Goal: Task Accomplishment & Management: Manage account settings

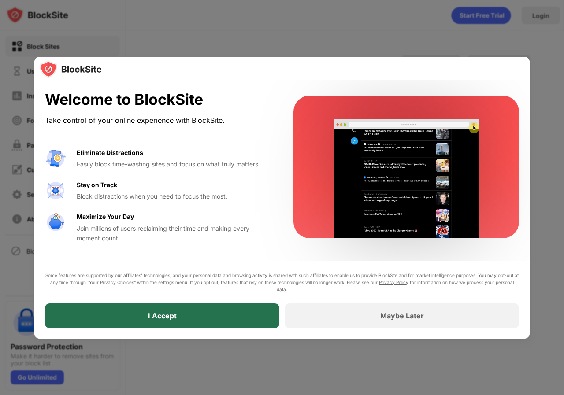
click at [176, 314] on div "I Accept" at bounding box center [162, 315] width 29 height 9
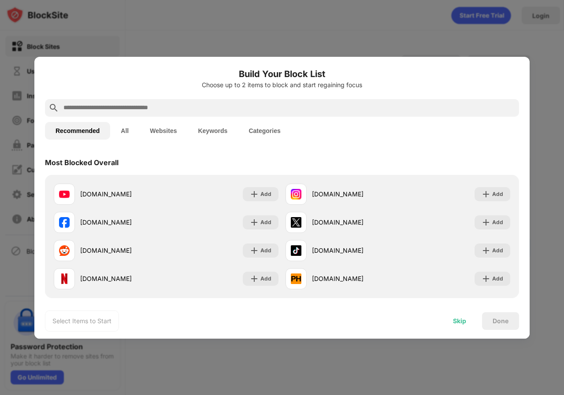
click at [456, 322] on div "Skip" at bounding box center [459, 321] width 13 height 7
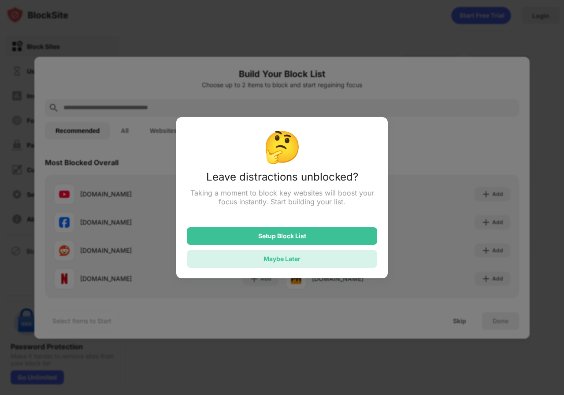
click at [274, 261] on div "Maybe Later" at bounding box center [281, 258] width 37 height 7
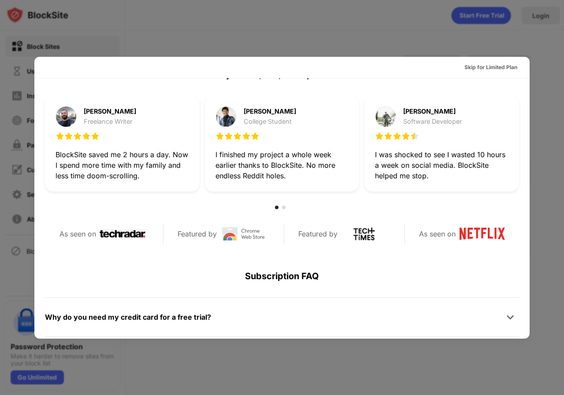
scroll to position [396, 0]
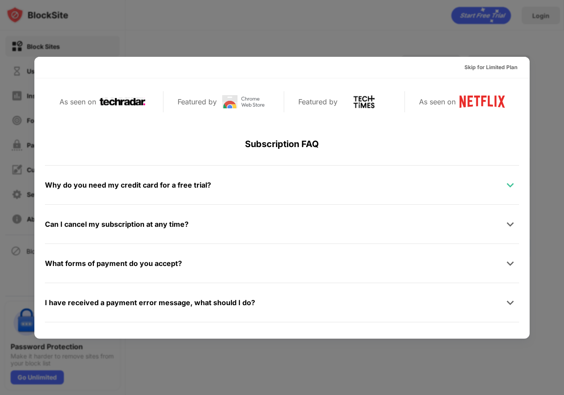
click at [506, 186] on img at bounding box center [510, 185] width 9 height 9
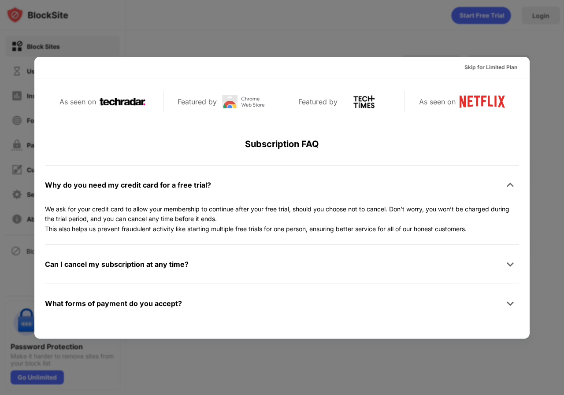
scroll to position [469, 0]
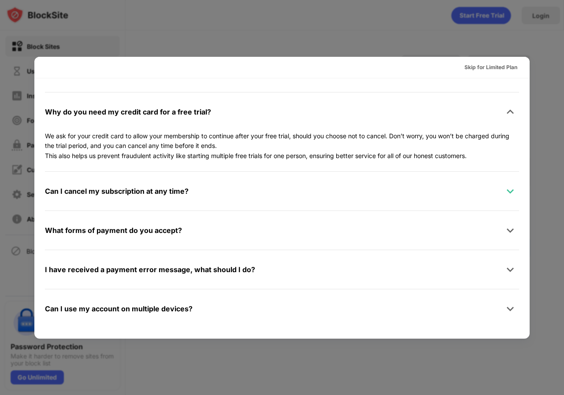
click at [501, 191] on div at bounding box center [510, 191] width 18 height 18
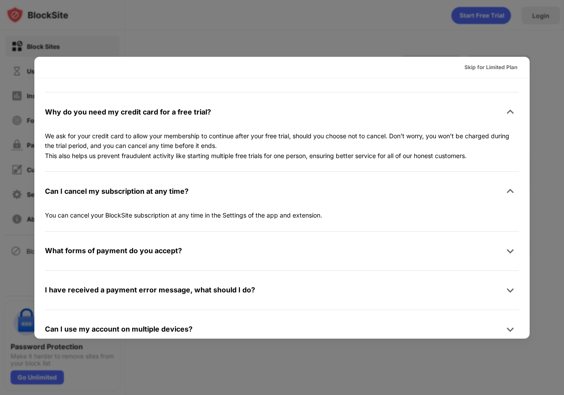
scroll to position [490, 0]
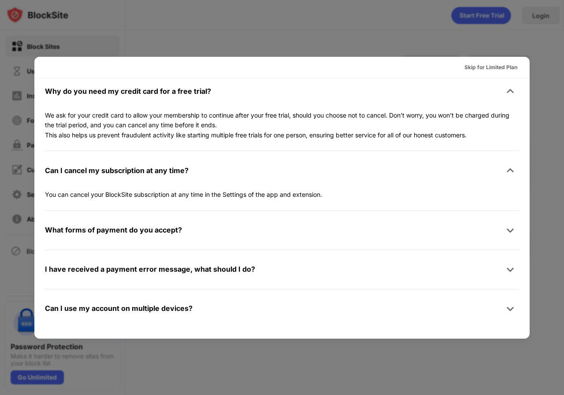
click at [417, 235] on div "What forms of payment do you accept?" at bounding box center [282, 231] width 474 height 18
click at [506, 232] on img at bounding box center [510, 230] width 9 height 9
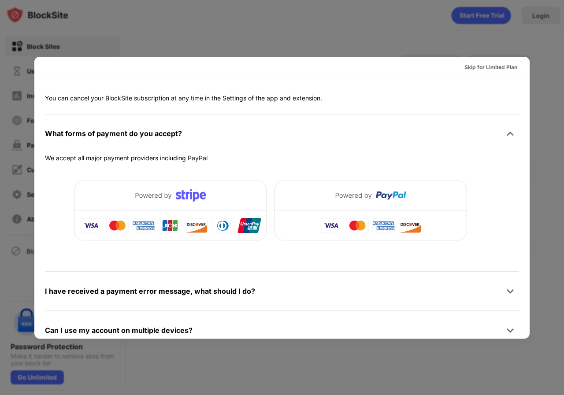
scroll to position [608, 0]
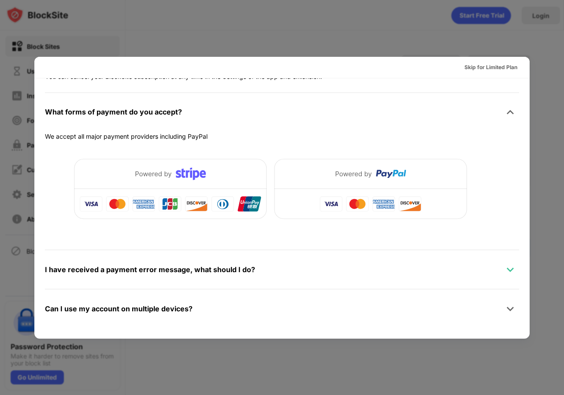
click at [506, 270] on img at bounding box center [510, 269] width 9 height 9
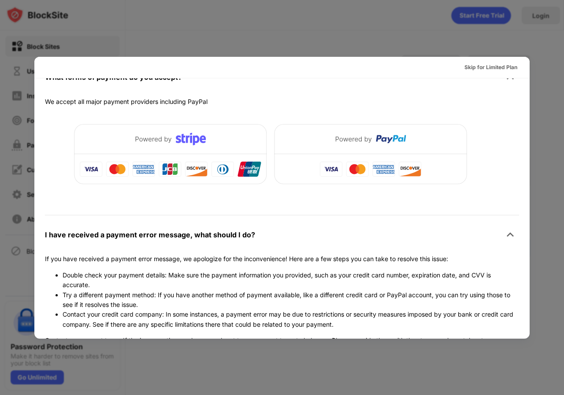
scroll to position [730, 0]
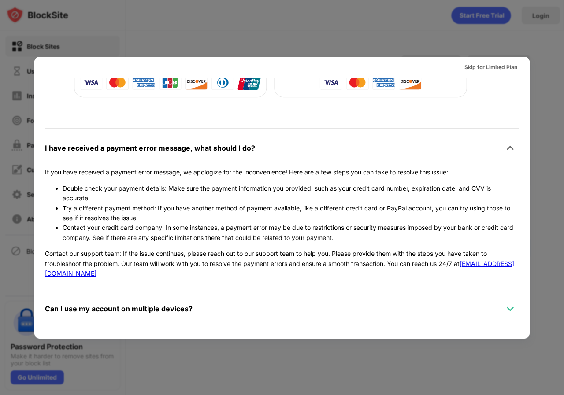
click at [506, 308] on img at bounding box center [510, 308] width 9 height 9
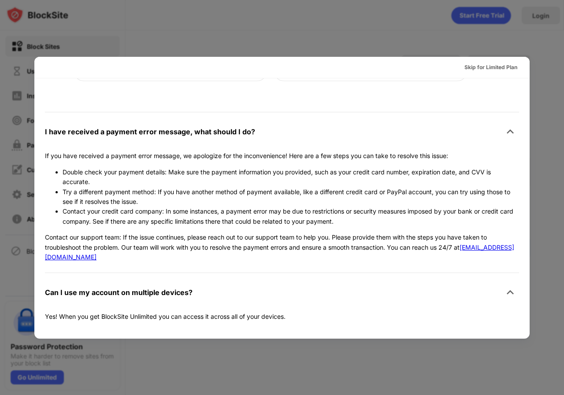
scroll to position [750, 0]
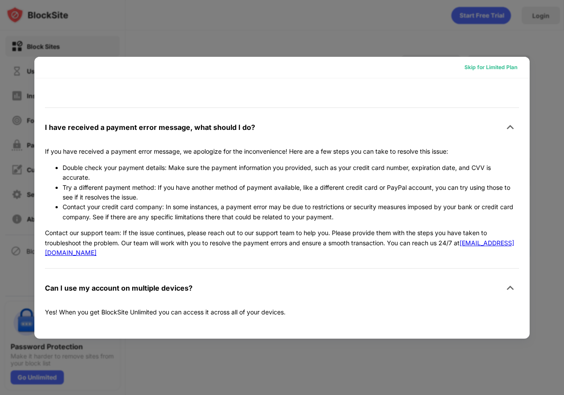
click at [484, 68] on div "Skip for Limited Plan" at bounding box center [490, 67] width 53 height 9
click at [484, 68] on div "Skip for Limited Plan" at bounding box center [281, 68] width 495 height 22
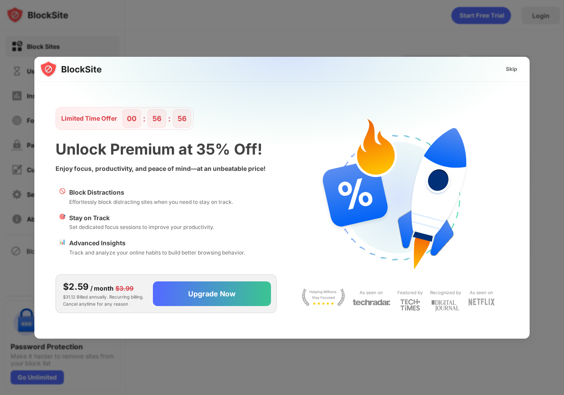
scroll to position [0, 0]
click at [516, 68] on div "Skip" at bounding box center [511, 69] width 11 height 9
click at [516, 395] on div "Skip Limited Time Offer 00 : 56 : 50 Unlock Premium at 35% Off! Enjoy focus, pr…" at bounding box center [282, 395] width 564 height 0
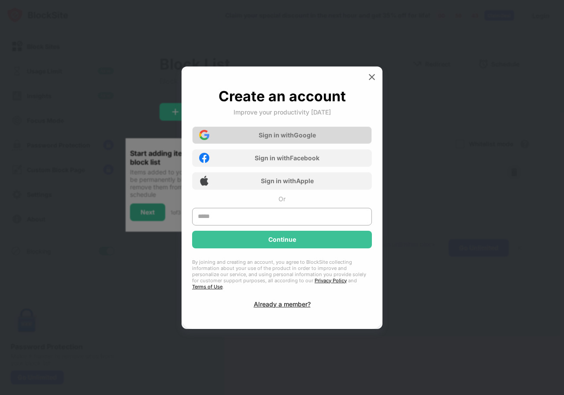
click at [275, 137] on div "Sign in with Google" at bounding box center [287, 134] width 57 height 7
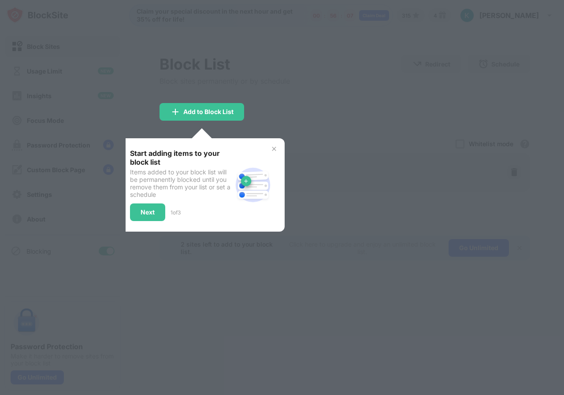
click at [272, 148] on img at bounding box center [273, 148] width 7 height 7
